Goal: Find specific page/section: Find specific page/section

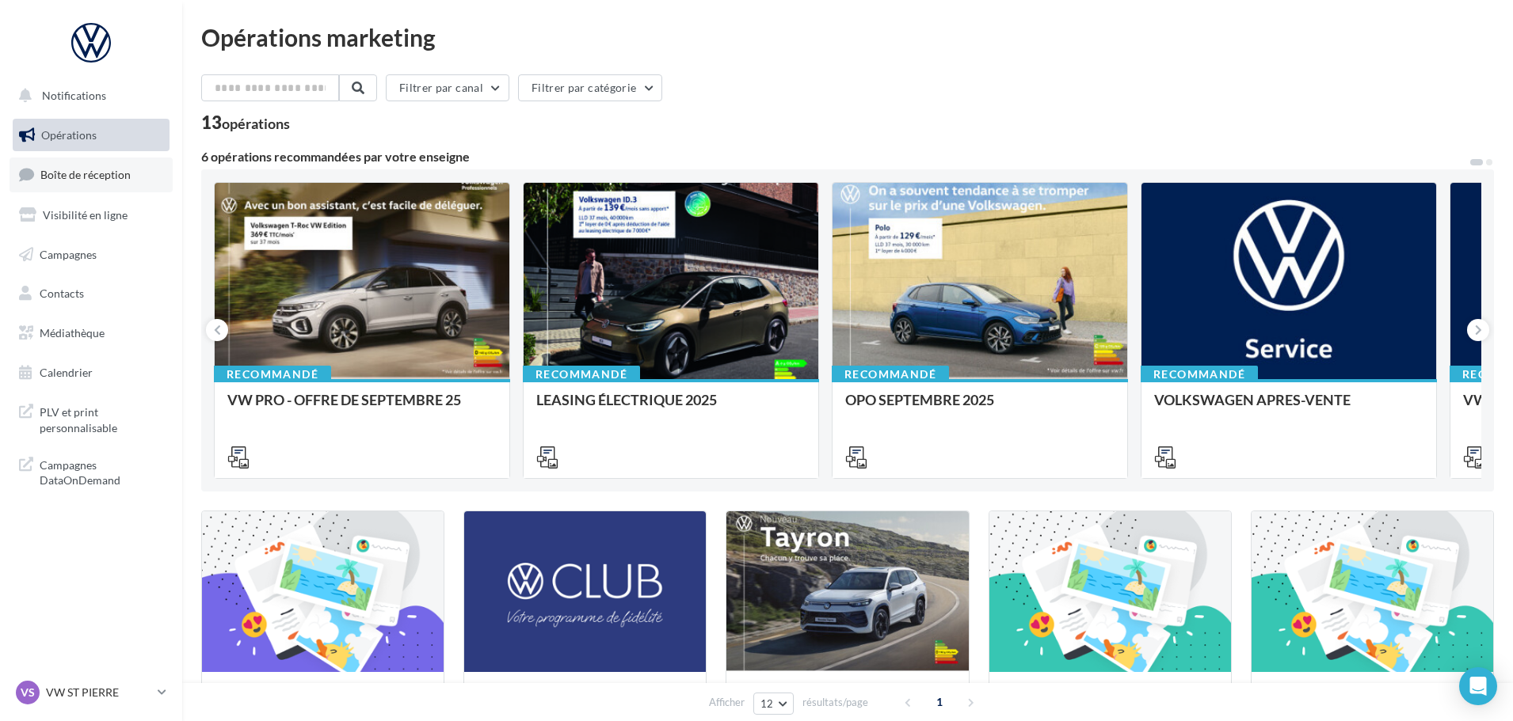
click at [111, 180] on span "Boîte de réception" at bounding box center [85, 174] width 90 height 13
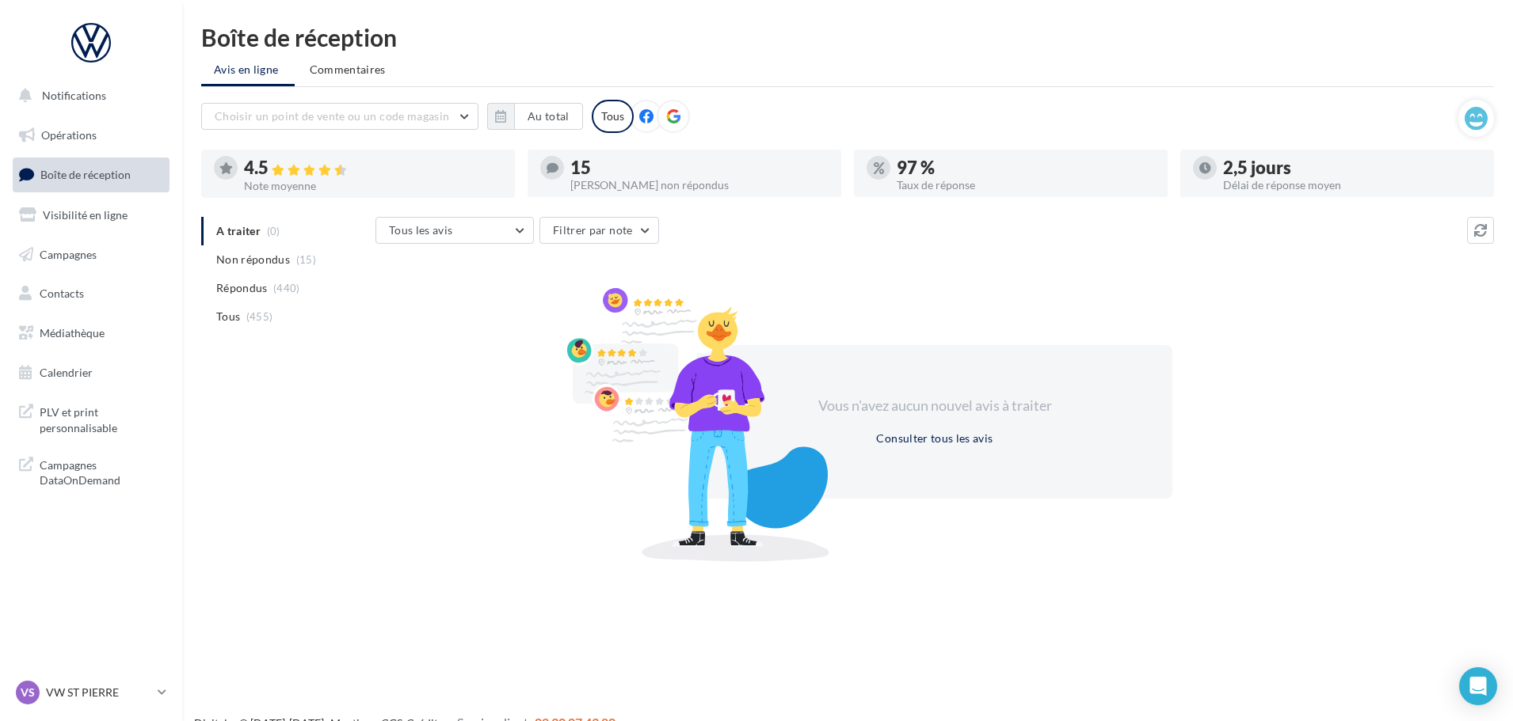
click at [258, 259] on span "Non répondus" at bounding box center [253, 260] width 74 height 16
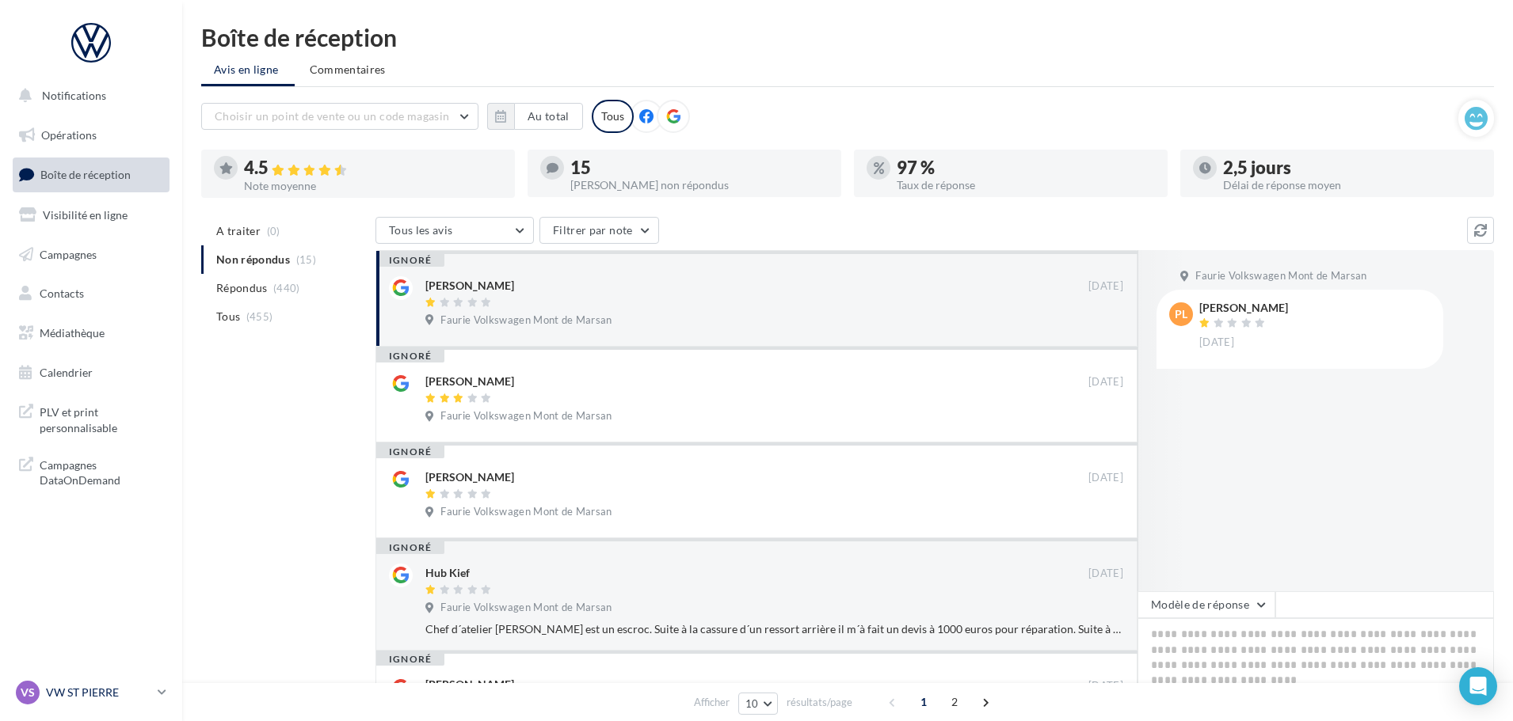
click at [154, 687] on link "VS VW ST PIERRE vw-stp-sdes" at bounding box center [91, 693] width 157 height 30
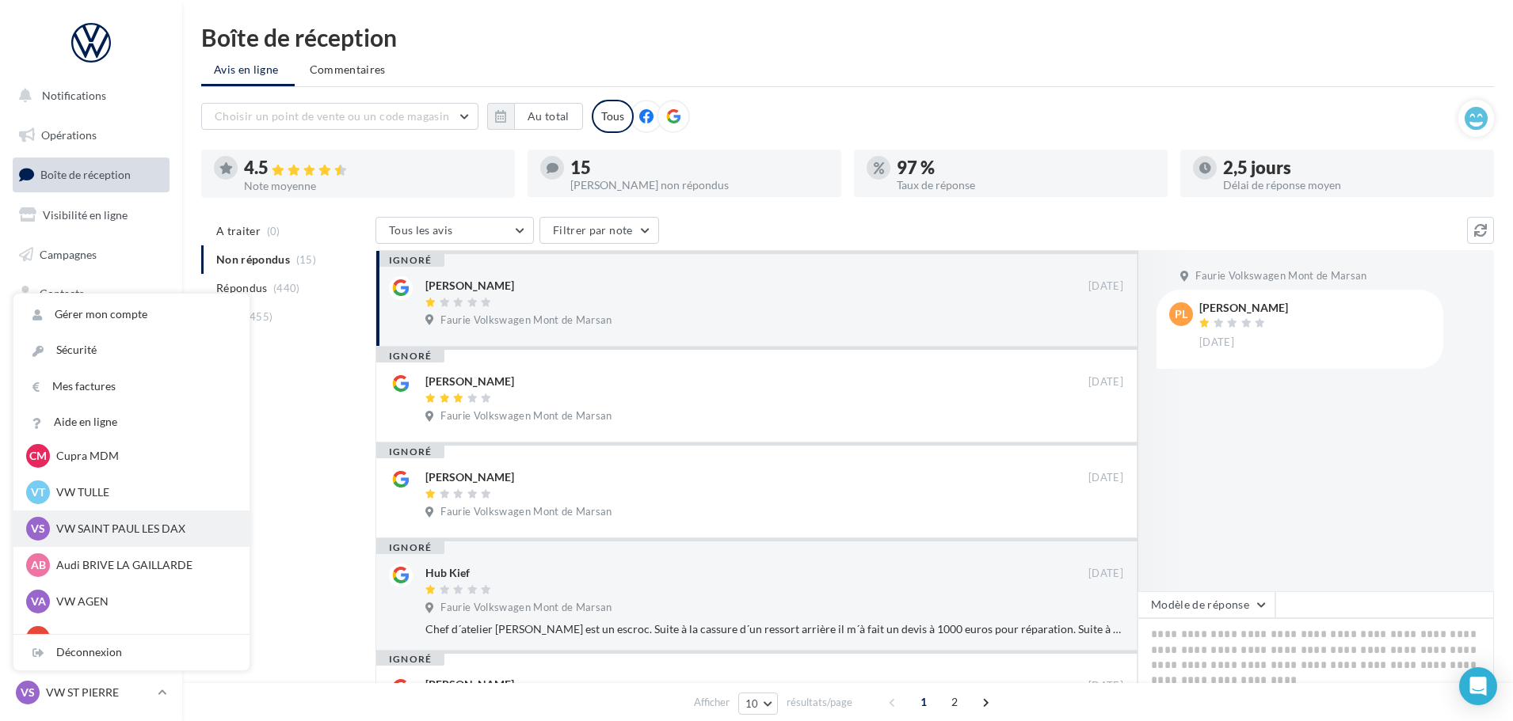
scroll to position [146, 0]
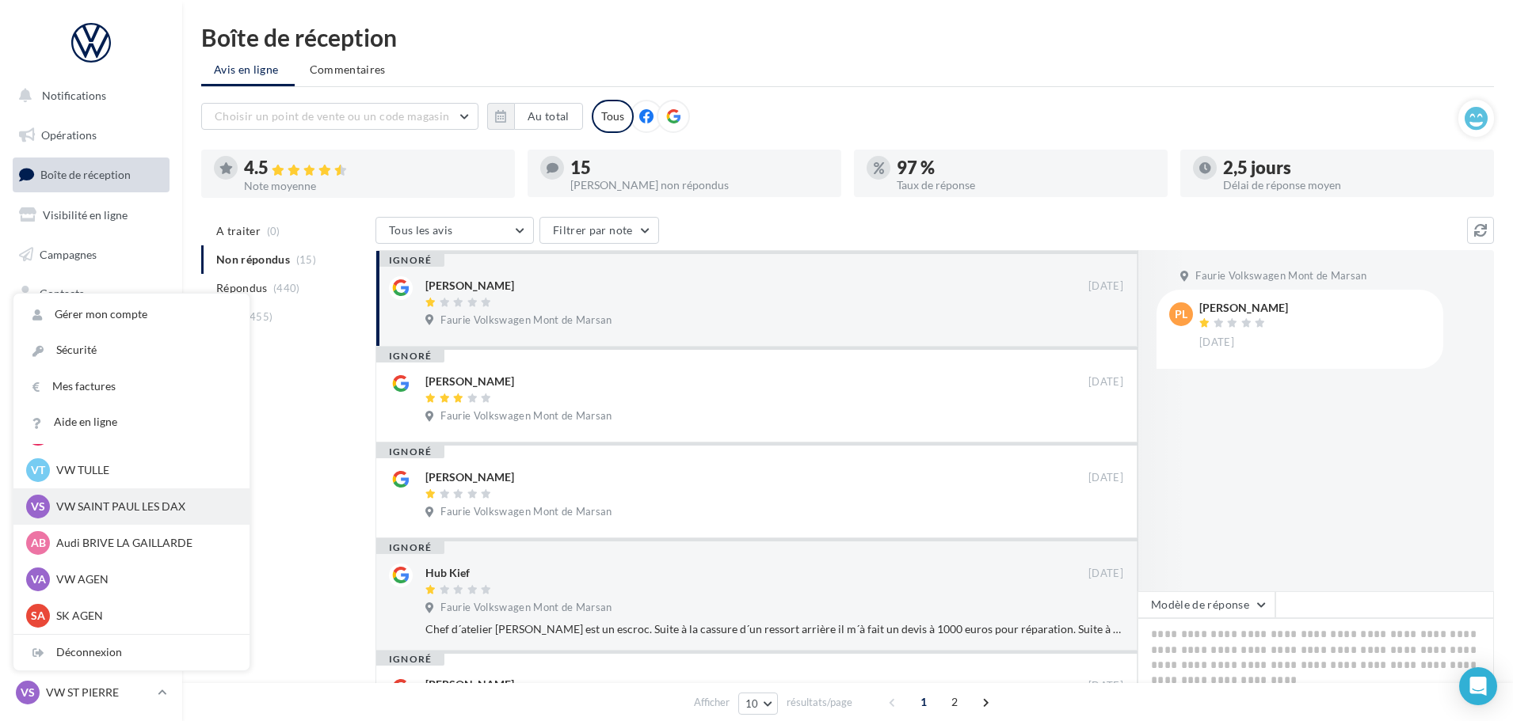
click at [156, 500] on p "VW SAINT PAUL LES DAX" at bounding box center [143, 507] width 174 height 16
